Goal: Complete application form: Complete application form

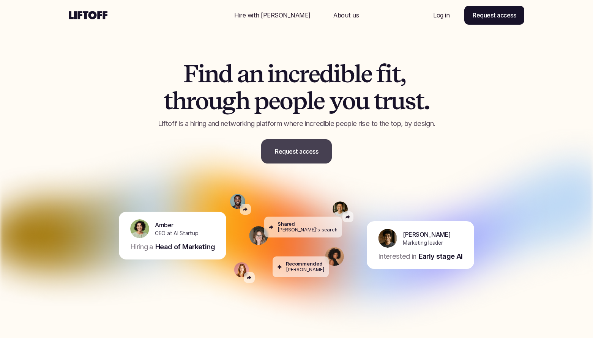
click at [298, 152] on p "Request access" at bounding box center [296, 151] width 43 height 9
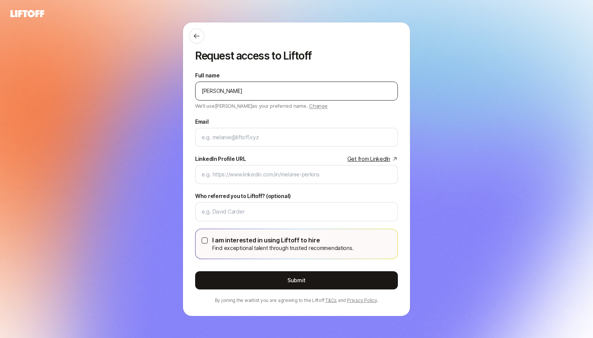
type input "Zach Klein"
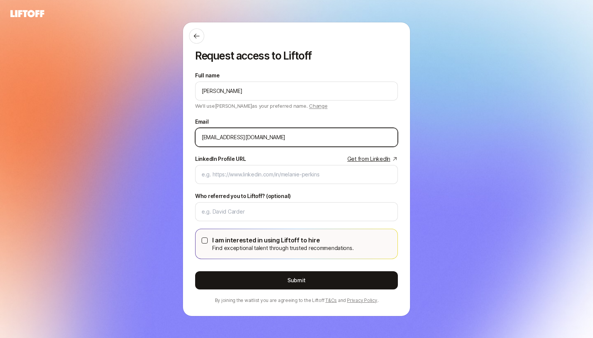
type input "zklein@gmail.com"
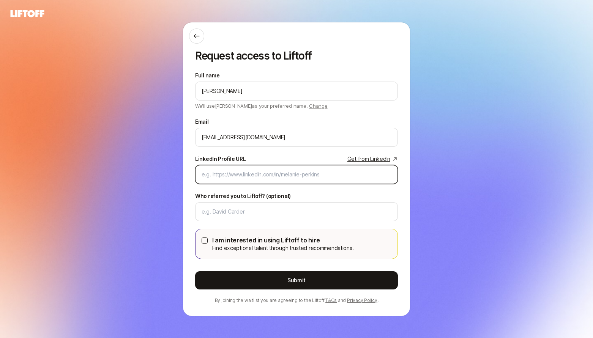
click at [259, 175] on input "LinkedIn Profile URL Get from LinkedIn" at bounding box center [296, 174] width 190 height 9
paste input "https://www.linkedin.com/in/zachklein/"
type input "https://www.linkedin.com/in/zachklein"
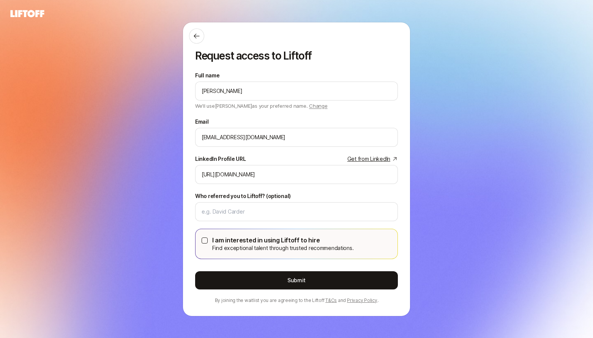
click at [297, 194] on div "Who referred you to Liftoff? (optional)" at bounding box center [296, 207] width 203 height 30
click at [255, 201] on div "Who referred you to Liftoff? (optional)" at bounding box center [296, 207] width 203 height 30
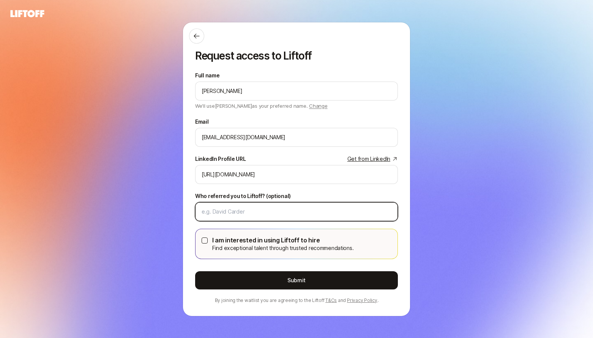
click at [235, 212] on input "Who referred you to Liftoff? (optional)" at bounding box center [296, 211] width 190 height 9
paste input "https://www.linkedin.com/in/blackduke/"
type input "https://www.linkedin.com/in/blackduke/"
paste input "Tin Kadoic"
type input "Tin Kadoic"
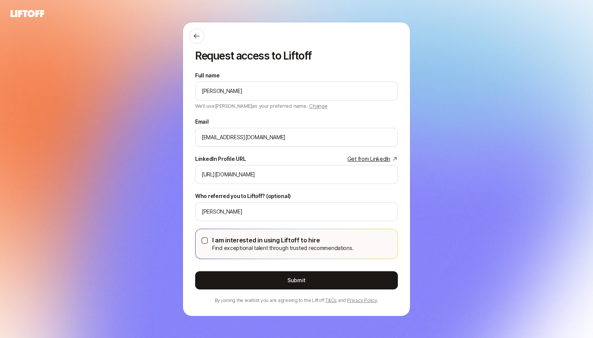
click at [295, 239] on p "I am interested in using Liftoff to hire" at bounding box center [282, 240] width 141 height 10
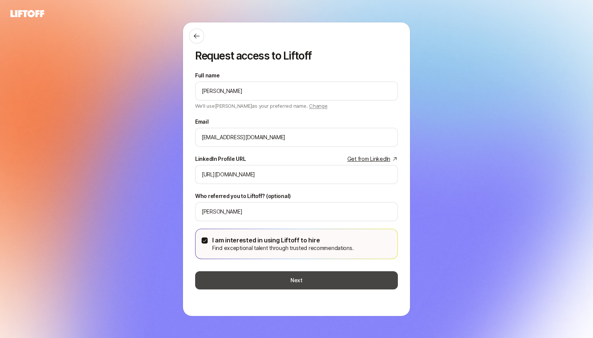
click at [300, 278] on button "Next" at bounding box center [296, 280] width 203 height 18
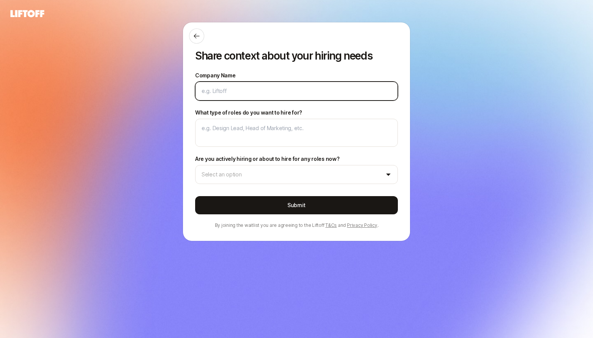
click at [225, 90] on input "Company Name" at bounding box center [296, 90] width 190 height 9
type textarea "x"
type input "L"
type textarea "x"
type input "LE"
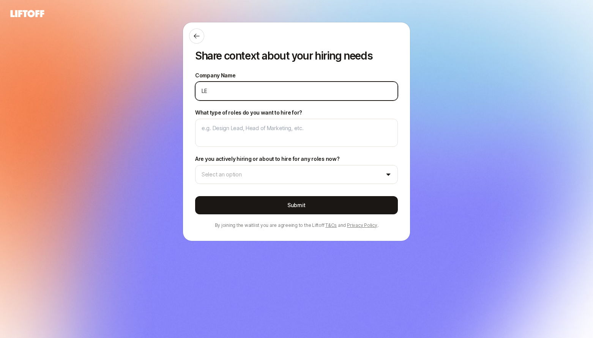
type textarea "x"
type input "LEg"
type textarea "x"
type input "LEga"
type textarea "x"
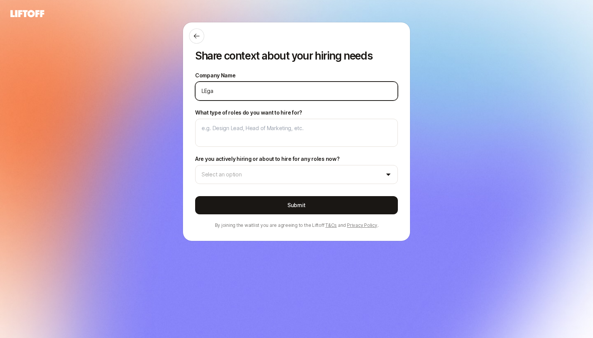
type input "LEg"
type textarea "x"
type input "LE"
type textarea "x"
type input "L"
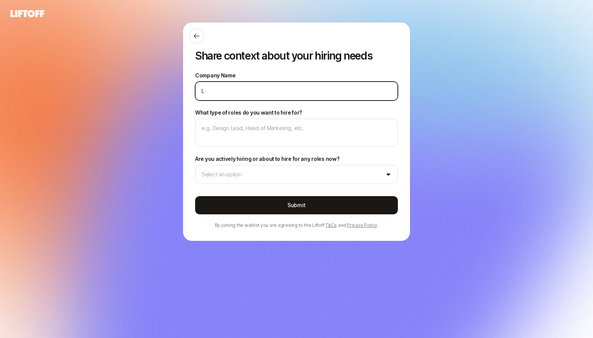
type textarea "x"
type input "Le"
type textarea "x"
type input "Leg"
type textarea "x"
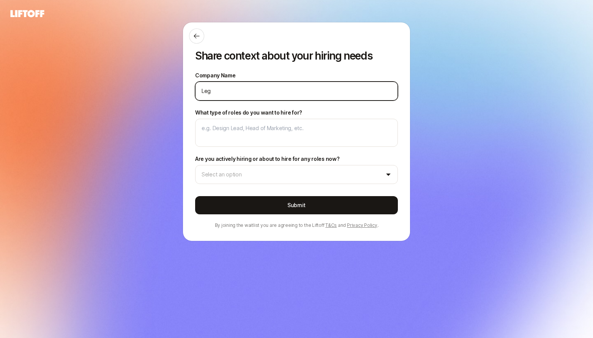
type input "Lega"
type textarea "x"
type input "Legav"
type textarea "x"
type input "Lega"
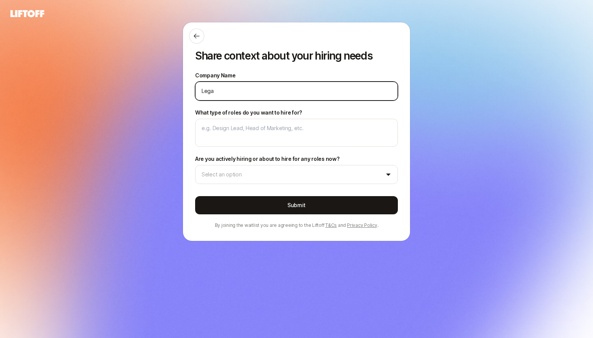
type textarea "x"
type input "Legac"
type textarea "x"
type input "Legacb"
type textarea "x"
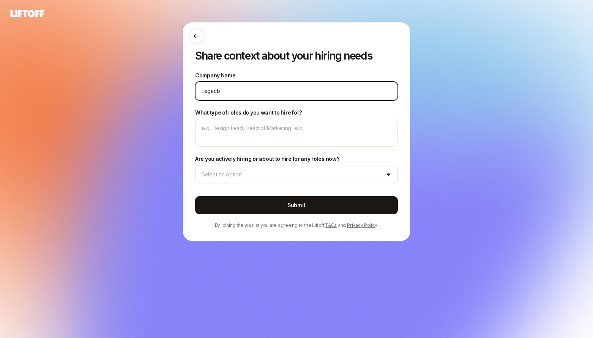
type input "Legac"
type textarea "x"
type input "Legacy"
type textarea "x"
type input "Legacyv"
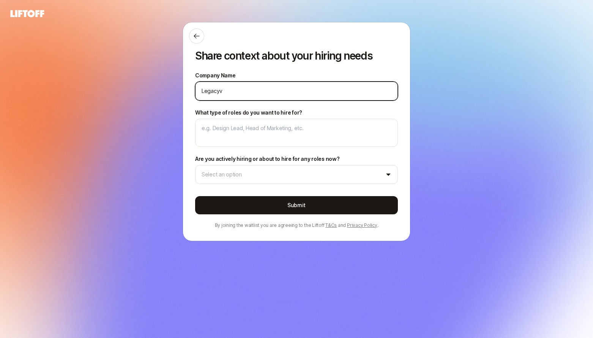
type textarea "x"
type input "Legacyb"
type textarea "x"
type input "Legacybo"
type textarea "x"
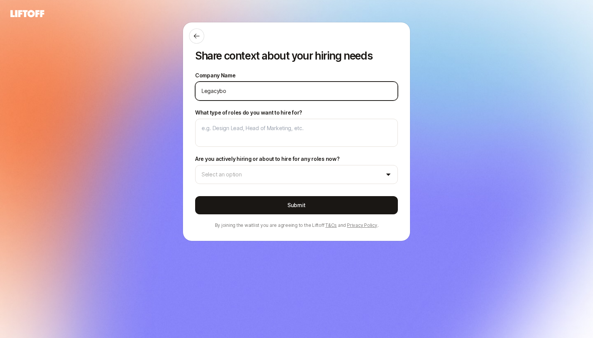
type input "Legacyboo"
type textarea "x"
type input "Legacyboox"
type textarea "x"
type input "Legacyboo"
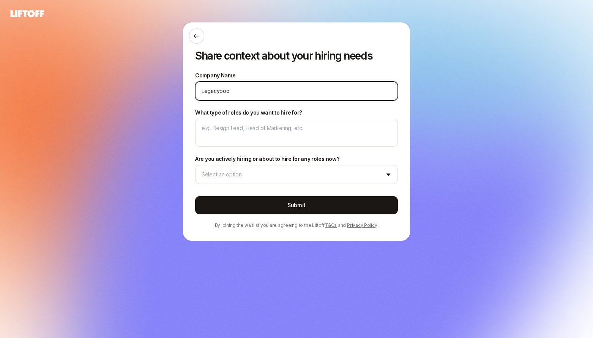
type textarea "x"
type input "Legacybo"
type textarea "x"
type input "Legacybox"
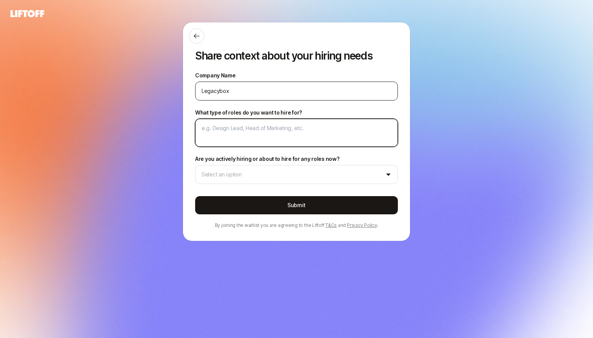
type textarea "x"
type textarea "D"
type textarea "x"
type textarea "De"
type textarea "x"
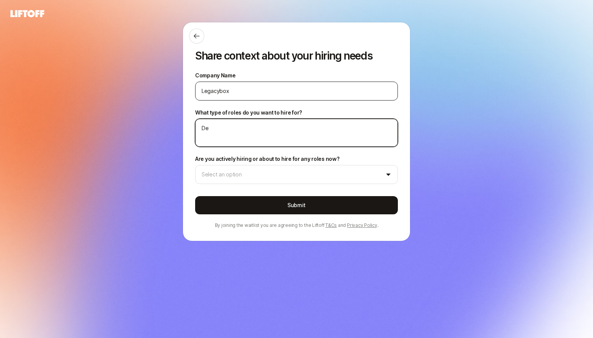
type textarea "Des"
type textarea "x"
type textarea "Desi"
type textarea "x"
type textarea "Desig"
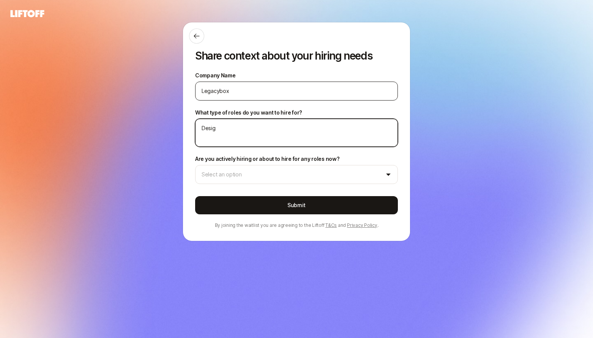
type textarea "x"
type textarea "Design"
type textarea "x"
type textarea "Design"
type textarea "x"
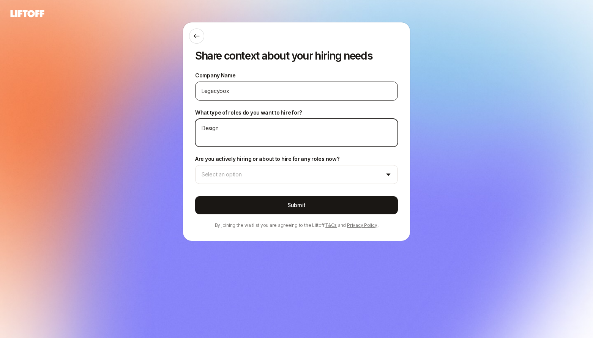
type textarea "Design L"
type textarea "x"
type textarea "Design LE"
type textarea "x"
type textarea "Design LEa"
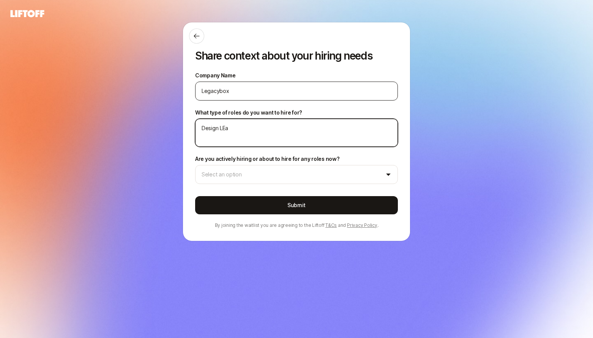
type textarea "x"
type textarea "Design LEad"
type textarea "x"
type textarea "Design LEa"
type textarea "x"
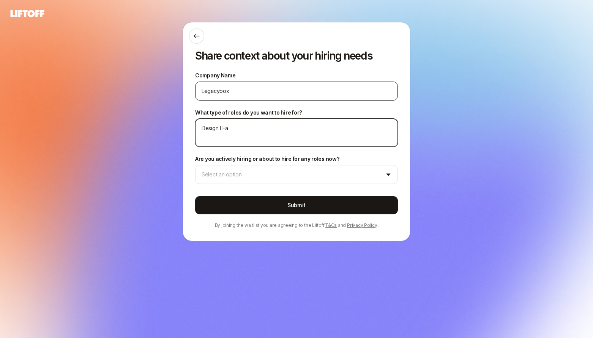
type textarea "Design LE"
type textarea "x"
type textarea "Design L"
type textarea "x"
type textarea "Design Le"
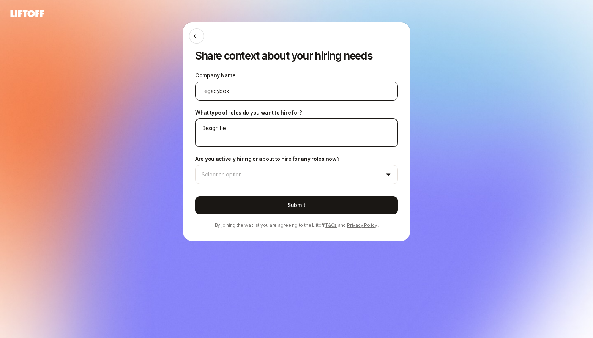
type textarea "x"
type textarea "Design Lea"
type textarea "x"
type textarea "Design Lead"
type textarea "x"
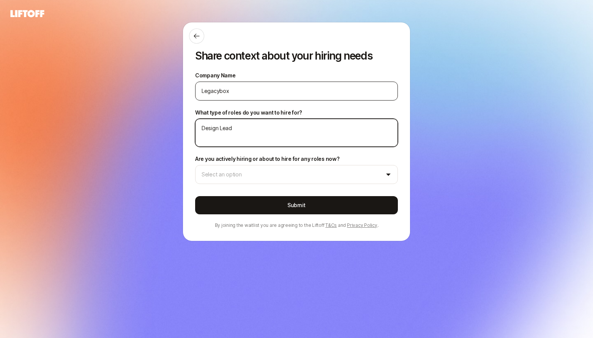
type textarea "Design Lead,"
type textarea "x"
type textarea "Design Lead,"
type textarea "x"
type textarea "Design Lead,"
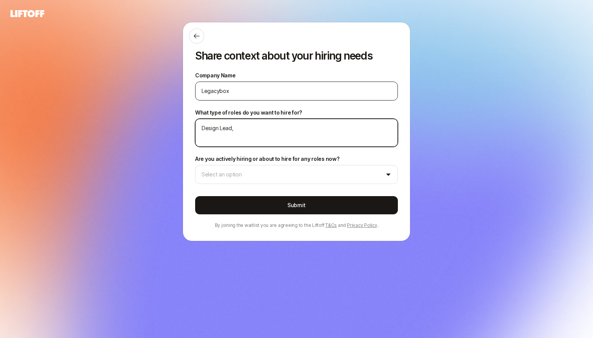
type textarea "x"
type textarea "Design Lead"
type textarea "x"
type textarea "Design Lead"
type textarea "x"
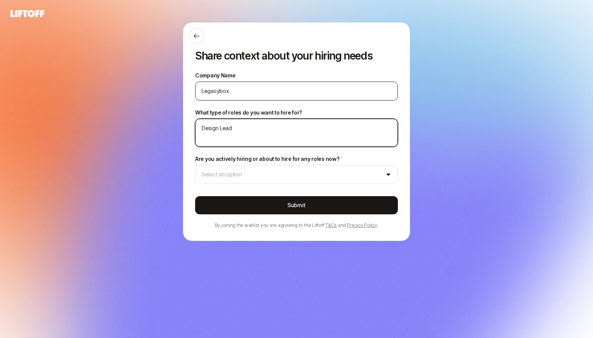
type textarea "Design Lead S"
type textarea "x"
type textarea "Design Lead Se"
type textarea "x"
type textarea "Design Lead Sen"
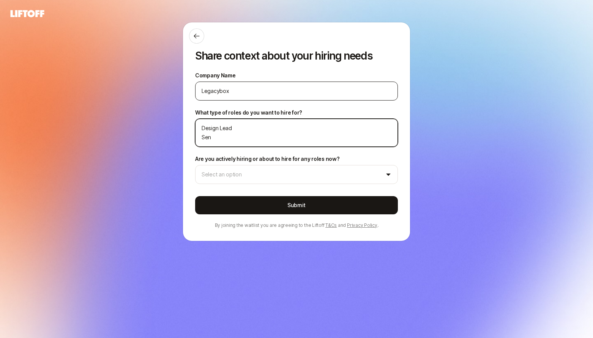
type textarea "x"
type textarea "Design Lead Seni"
type textarea "x"
type textarea "Design Lead Senio"
type textarea "x"
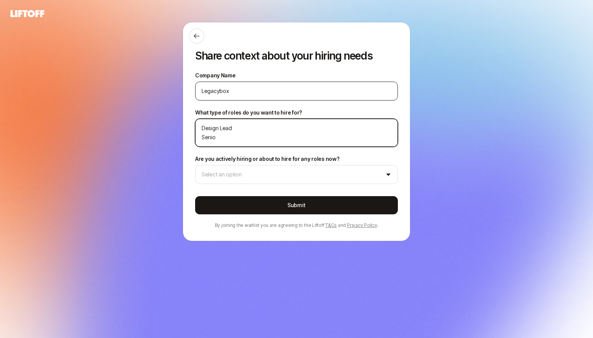
type textarea "Design Lead Senior"
type textarea "x"
type textarea "Design Lead Senior"
type textarea "x"
type textarea "Design Lead Senior E"
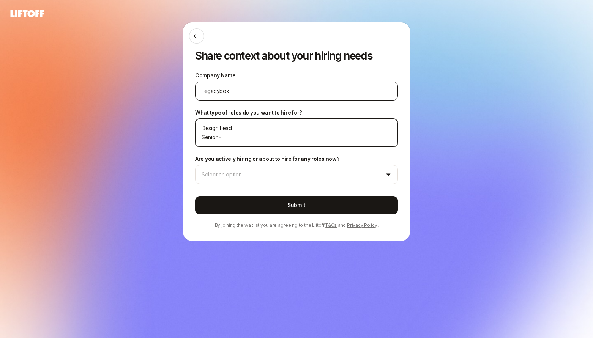
type textarea "x"
type textarea "Design Lead Senior En"
type textarea "x"
type textarea "Design Lead Senior Eng"
type textarea "x"
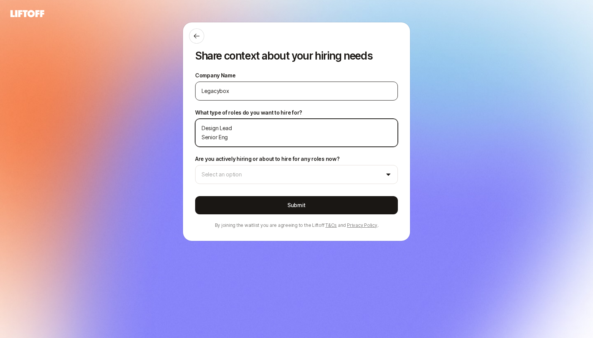
type textarea "Design Lead Senior Engi"
type textarea "x"
type textarea "Design Lead Senior Engin"
type textarea "x"
type textarea "Design Lead Senior Engine"
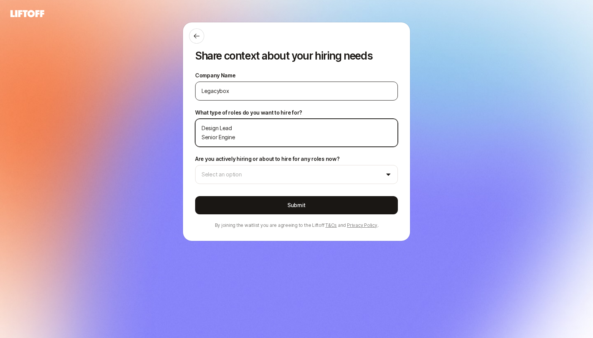
type textarea "x"
type textarea "Design Lead Senior Enginee"
type textarea "x"
type textarea "Design Lead Senior Engineer"
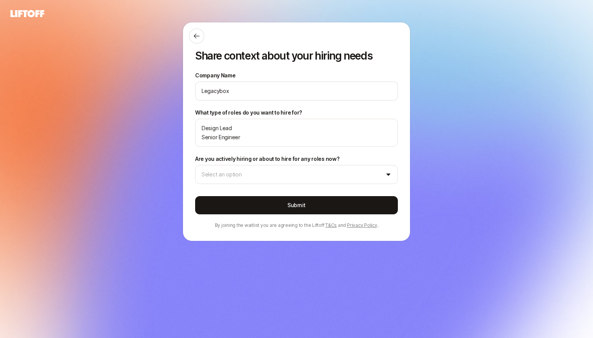
click at [247, 187] on div "Company Name Legacybox What type of roles do you want to hire for? Design Lead …" at bounding box center [296, 150] width 203 height 158
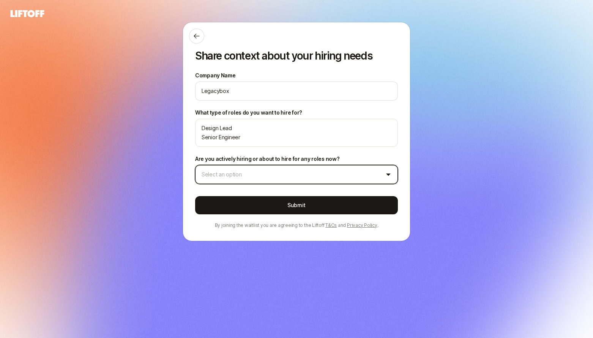
click at [250, 173] on html "Log in Log in Share context about your hiring needs Company Name Legacybox What…" at bounding box center [296, 169] width 593 height 338
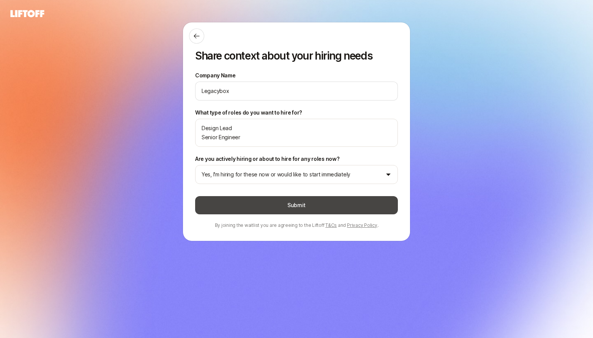
click at [293, 209] on button "Submit" at bounding box center [296, 205] width 203 height 18
type textarea "x"
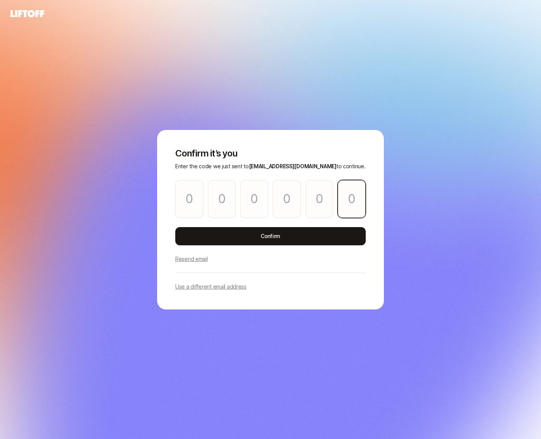
paste input "1"
type input "3"
type input "7"
type input "4"
type input "0"
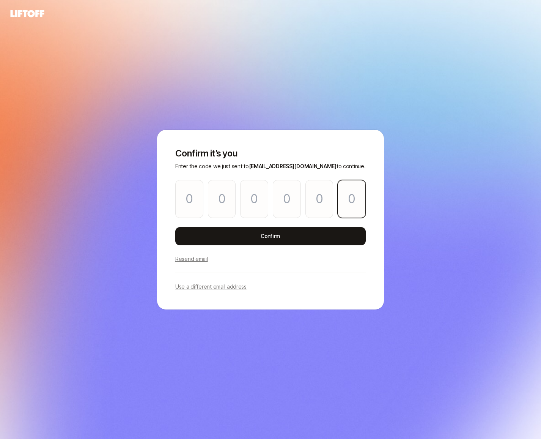
type input "1"
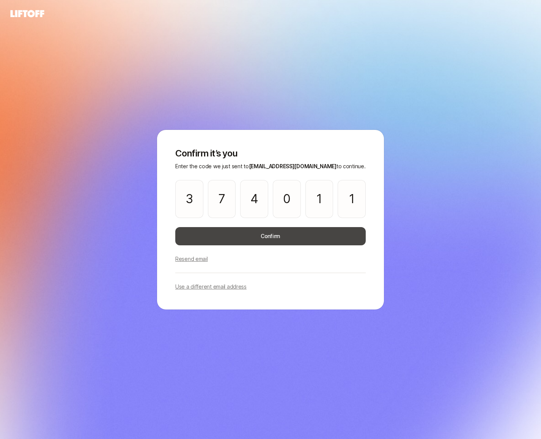
click at [270, 236] on button "Confirm" at bounding box center [270, 236] width 190 height 18
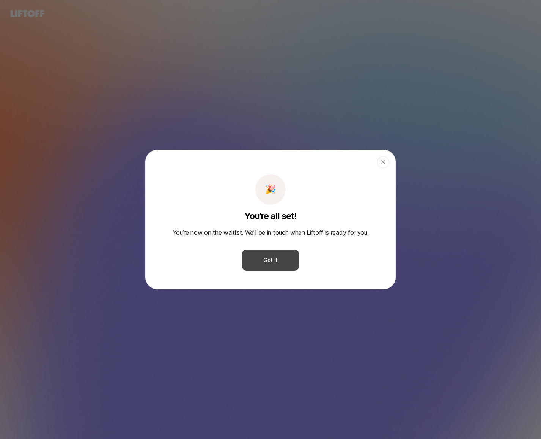
click at [273, 262] on button "Got it" at bounding box center [270, 259] width 57 height 21
